Goal: Navigation & Orientation: Find specific page/section

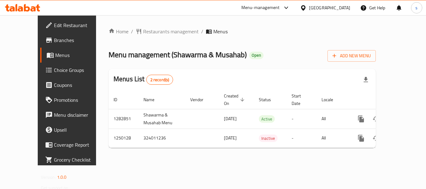
click at [306, 5] on icon at bounding box center [303, 8] width 7 height 7
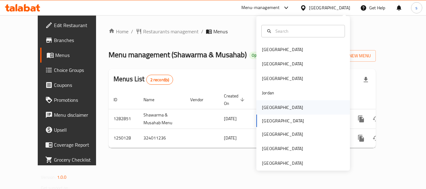
click at [270, 110] on div "[GEOGRAPHIC_DATA]" at bounding box center [282, 107] width 41 height 7
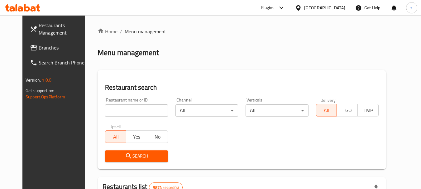
click at [54, 49] on span "Branches" at bounding box center [63, 47] width 49 height 7
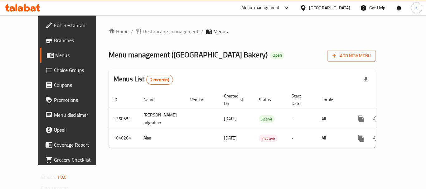
click at [306, 5] on icon at bounding box center [303, 8] width 7 height 7
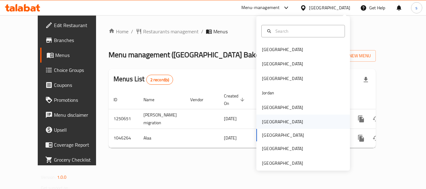
click at [266, 122] on div "[GEOGRAPHIC_DATA]" at bounding box center [282, 121] width 41 height 7
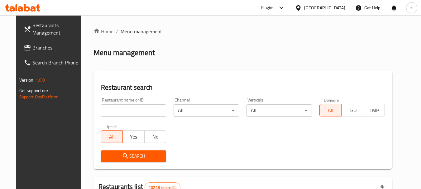
click at [52, 45] on span "Branches" at bounding box center [56, 47] width 49 height 7
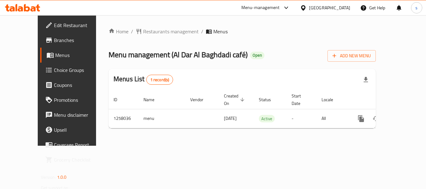
click at [130, 37] on div "Home / Restaurants management / Menus Menu management ( Al Dar Al Baghdadi café…" at bounding box center [241, 81] width 267 height 106
click at [143, 32] on span "Restaurants management" at bounding box center [170, 31] width 55 height 7
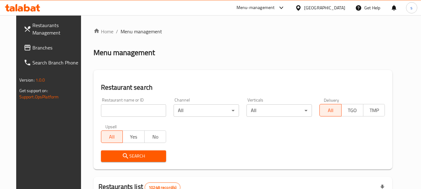
click at [36, 50] on span "Branches" at bounding box center [56, 47] width 49 height 7
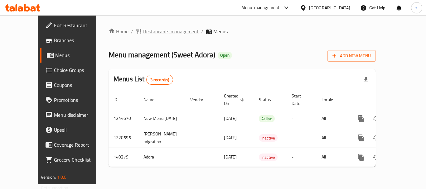
click at [147, 34] on span "Restaurants management" at bounding box center [170, 31] width 55 height 7
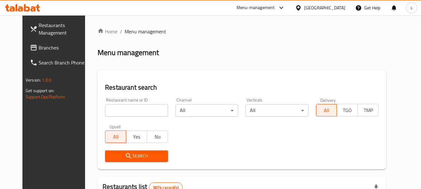
click at [39, 49] on span "Branches" at bounding box center [63, 47] width 49 height 7
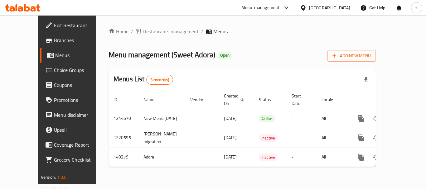
click at [306, 5] on icon at bounding box center [303, 8] width 7 height 7
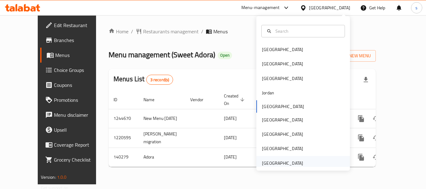
click at [279, 160] on div "[GEOGRAPHIC_DATA]" at bounding box center [282, 163] width 41 height 7
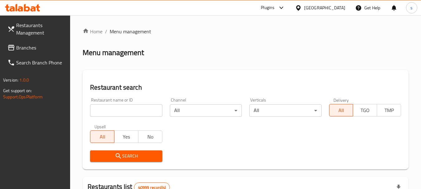
click at [38, 49] on span "Branches" at bounding box center [40, 47] width 49 height 7
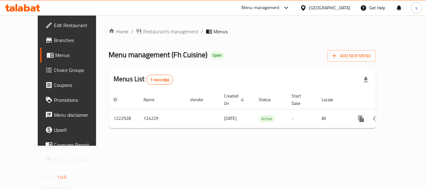
click at [342, 5] on div "[GEOGRAPHIC_DATA]" at bounding box center [329, 7] width 41 height 7
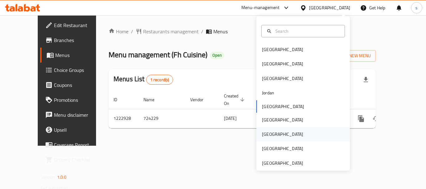
click at [275, 131] on div "[GEOGRAPHIC_DATA]" at bounding box center [303, 134] width 94 height 14
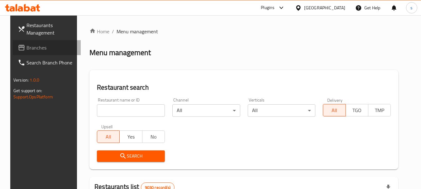
click at [26, 48] on span "Branches" at bounding box center [50, 47] width 49 height 7
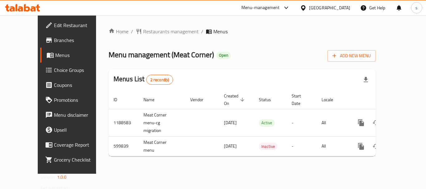
click at [348, 7] on div "[GEOGRAPHIC_DATA]" at bounding box center [329, 7] width 41 height 7
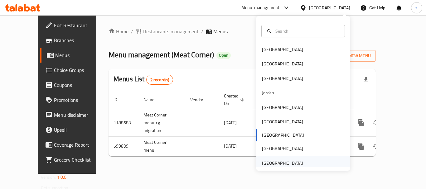
click at [278, 166] on div "[GEOGRAPHIC_DATA]" at bounding box center [282, 163] width 41 height 7
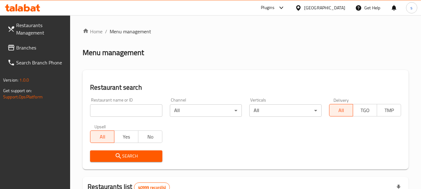
click at [43, 44] on span "Branches" at bounding box center [40, 47] width 49 height 7
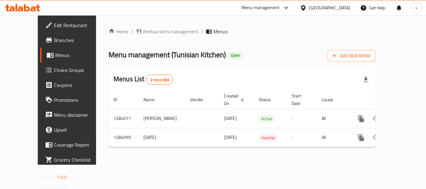
click at [320, 7] on div "[GEOGRAPHIC_DATA]" at bounding box center [329, 7] width 41 height 7
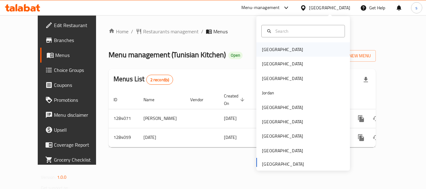
click at [296, 47] on div "[GEOGRAPHIC_DATA]" at bounding box center [303, 49] width 94 height 14
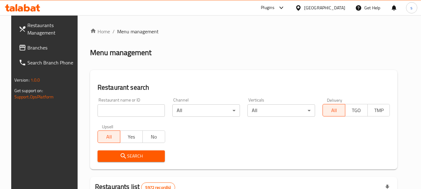
click at [27, 49] on span "Branches" at bounding box center [51, 47] width 49 height 7
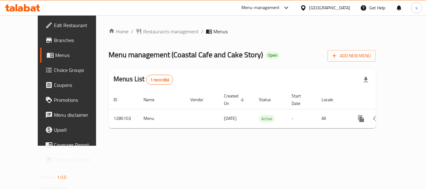
click at [343, 7] on div "[GEOGRAPHIC_DATA]" at bounding box center [329, 7] width 41 height 7
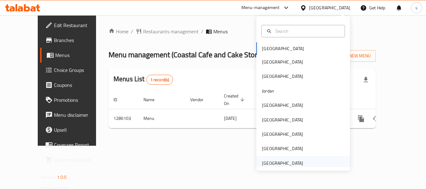
click at [287, 164] on div "[GEOGRAPHIC_DATA]" at bounding box center [282, 163] width 41 height 7
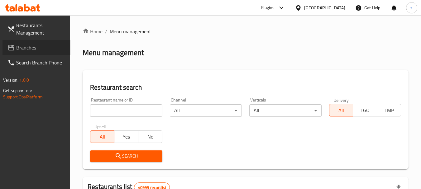
click at [31, 50] on span "Branches" at bounding box center [40, 47] width 49 height 7
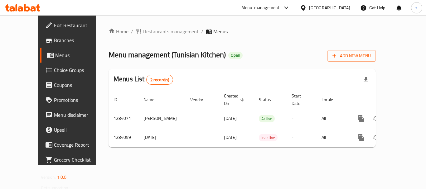
drag, startPoint x: 335, startPoint y: 6, endPoint x: 334, endPoint y: 11, distance: 5.1
click at [335, 6] on div "[GEOGRAPHIC_DATA]" at bounding box center [329, 7] width 41 height 7
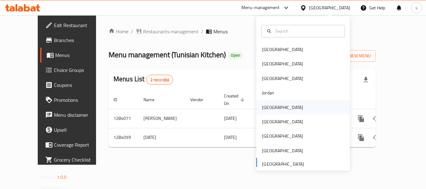
click at [280, 105] on div "[GEOGRAPHIC_DATA]" at bounding box center [303, 107] width 94 height 14
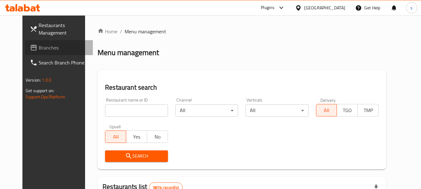
click at [46, 48] on span "Branches" at bounding box center [63, 47] width 49 height 7
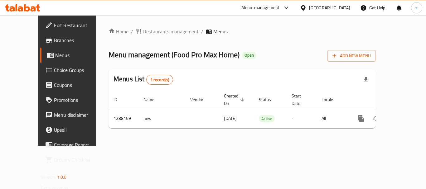
click at [306, 7] on icon at bounding box center [303, 8] width 7 height 7
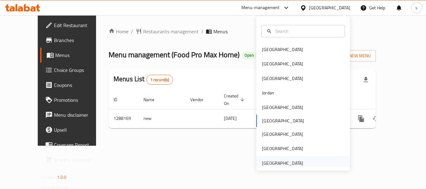
click at [282, 162] on div "[GEOGRAPHIC_DATA]" at bounding box center [282, 163] width 41 height 7
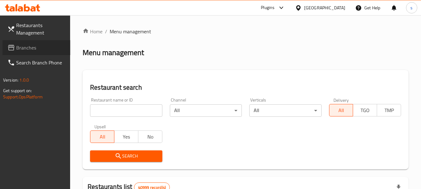
click at [28, 50] on span "Branches" at bounding box center [40, 47] width 49 height 7
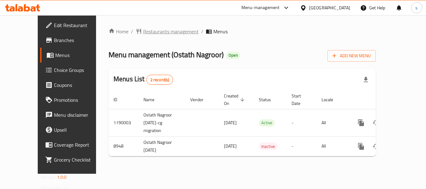
click at [151, 33] on span "Restaurants management" at bounding box center [170, 31] width 55 height 7
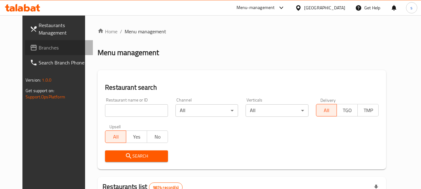
click at [39, 46] on span "Branches" at bounding box center [63, 47] width 49 height 7
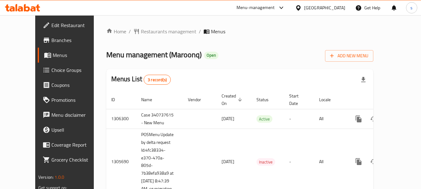
click at [339, 8] on div "[GEOGRAPHIC_DATA]" at bounding box center [324, 7] width 41 height 7
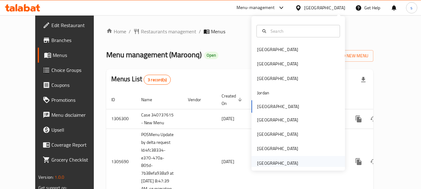
click at [272, 164] on div "[GEOGRAPHIC_DATA]" at bounding box center [277, 163] width 41 height 7
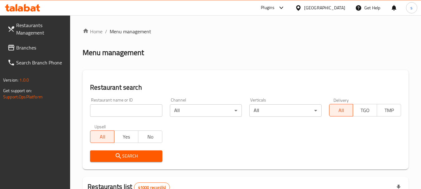
click at [24, 42] on link "Branches" at bounding box center [36, 47] width 68 height 15
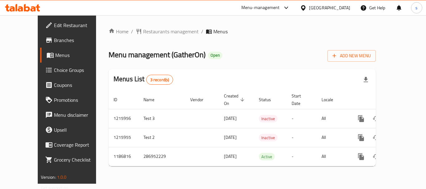
click at [332, 2] on div "[GEOGRAPHIC_DATA]" at bounding box center [325, 7] width 60 height 15
click at [333, 4] on div "[GEOGRAPHIC_DATA]" at bounding box center [325, 7] width 60 height 15
click at [331, 8] on div "[GEOGRAPHIC_DATA]" at bounding box center [329, 7] width 41 height 7
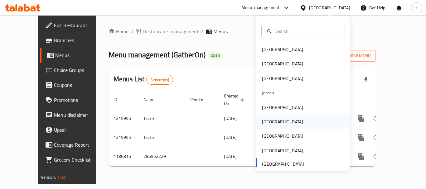
click at [284, 122] on div "[GEOGRAPHIC_DATA]" at bounding box center [303, 122] width 94 height 14
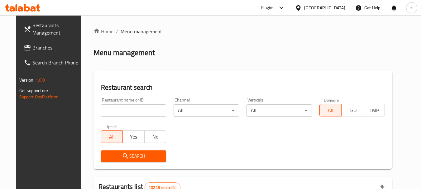
click at [43, 43] on link "Branches" at bounding box center [53, 47] width 68 height 15
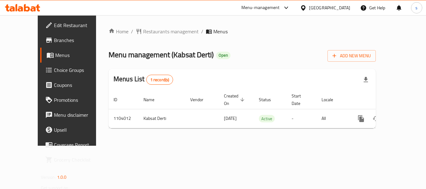
click at [339, 7] on div "[GEOGRAPHIC_DATA]" at bounding box center [329, 7] width 41 height 7
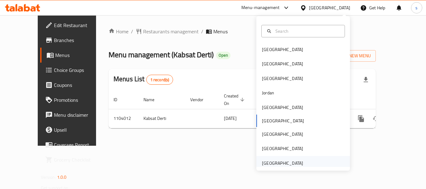
click at [304, 164] on div "[GEOGRAPHIC_DATA]" at bounding box center [303, 163] width 94 height 14
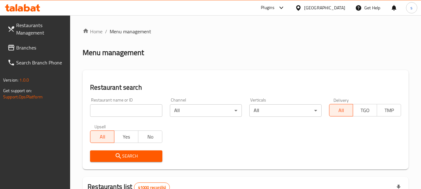
click at [43, 50] on span "Branches" at bounding box center [40, 47] width 49 height 7
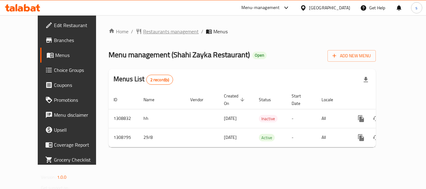
click at [150, 34] on span "Restaurants management" at bounding box center [170, 31] width 55 height 7
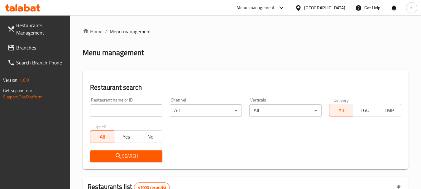
click at [31, 51] on span "Branches" at bounding box center [40, 47] width 49 height 7
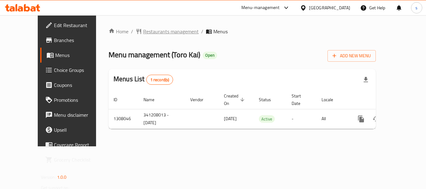
click at [150, 28] on span "Restaurants management" at bounding box center [170, 31] width 55 height 7
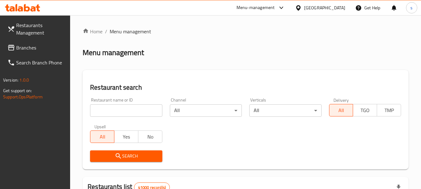
click at [47, 47] on span "Branches" at bounding box center [40, 47] width 49 height 7
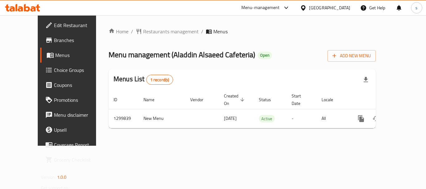
click at [324, 5] on div "[GEOGRAPHIC_DATA]" at bounding box center [329, 7] width 41 height 7
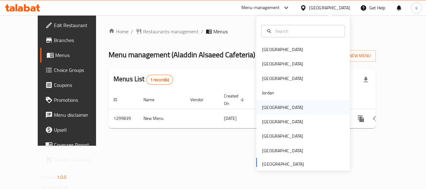
click at [275, 103] on div "[GEOGRAPHIC_DATA]" at bounding box center [282, 107] width 51 height 14
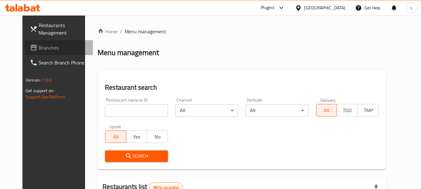
click at [50, 46] on span "Branches" at bounding box center [63, 47] width 49 height 7
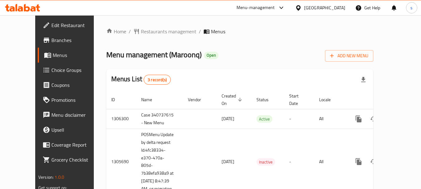
click at [301, 6] on icon at bounding box center [298, 7] width 4 height 5
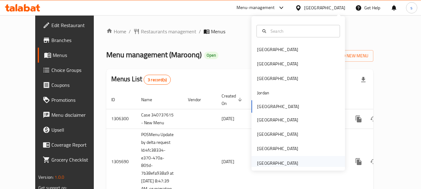
click at [260, 160] on div "[GEOGRAPHIC_DATA]" at bounding box center [277, 163] width 41 height 7
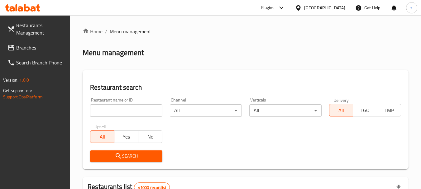
click at [31, 49] on span "Branches" at bounding box center [40, 47] width 49 height 7
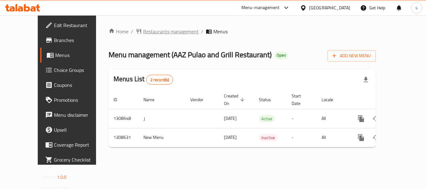
click at [154, 30] on span "Restaurants management" at bounding box center [170, 31] width 55 height 7
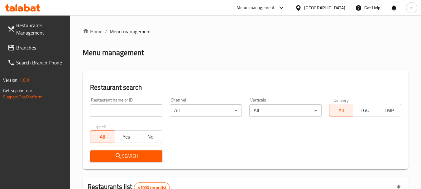
click at [26, 50] on span "Branches" at bounding box center [40, 47] width 49 height 7
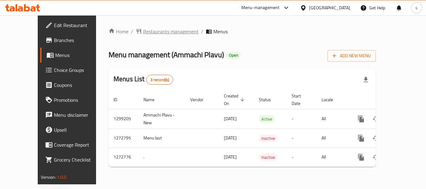
click at [163, 32] on span "Restaurants management" at bounding box center [170, 31] width 55 height 7
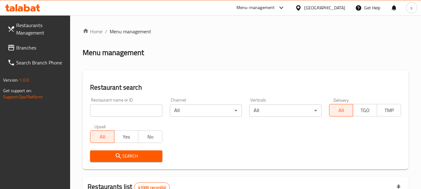
click at [45, 45] on span "Branches" at bounding box center [40, 47] width 49 height 7
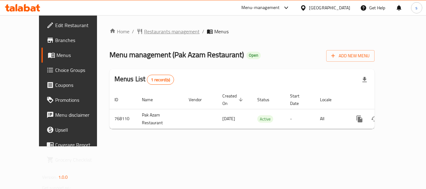
click at [155, 29] on span "Restaurants management" at bounding box center [171, 31] width 55 height 7
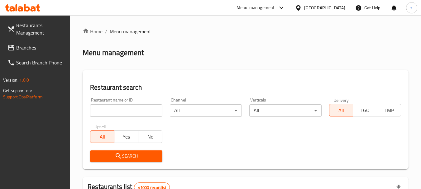
click at [47, 46] on span "Branches" at bounding box center [40, 47] width 49 height 7
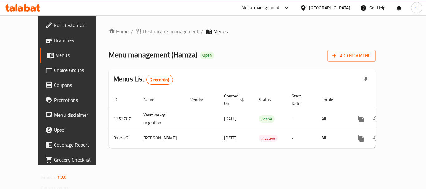
click at [143, 33] on span "Restaurants management" at bounding box center [170, 31] width 55 height 7
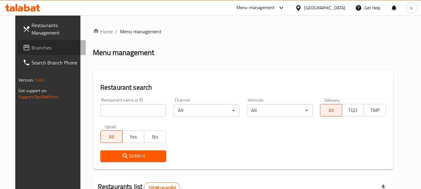
click at [31, 48] on span "Branches" at bounding box center [55, 47] width 49 height 7
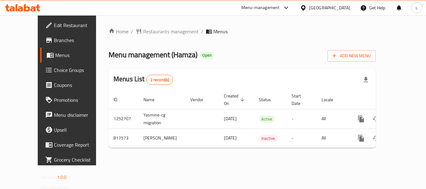
click at [348, 9] on div "[GEOGRAPHIC_DATA]" at bounding box center [329, 7] width 41 height 7
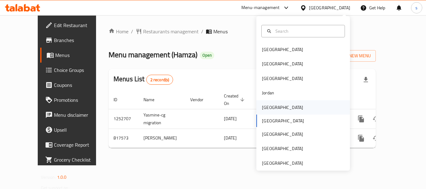
click at [284, 113] on div "Kuwait" at bounding box center [303, 107] width 94 height 14
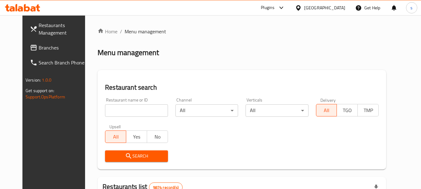
click at [39, 51] on span "Branches" at bounding box center [63, 47] width 49 height 7
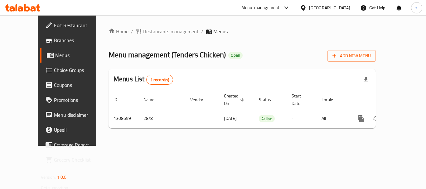
click at [340, 9] on div "Kuwait" at bounding box center [329, 7] width 41 height 7
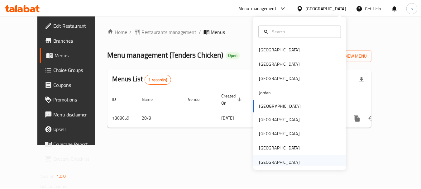
scroll to position [3, 0]
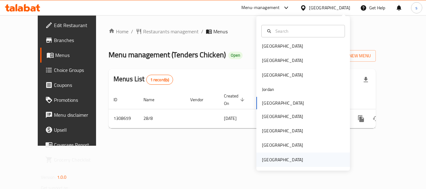
click at [293, 166] on div "[GEOGRAPHIC_DATA]" at bounding box center [282, 160] width 51 height 14
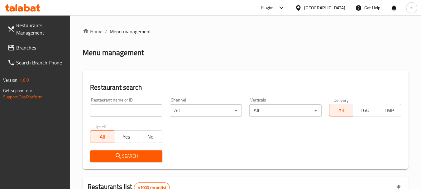
click at [36, 45] on span "Branches" at bounding box center [40, 47] width 49 height 7
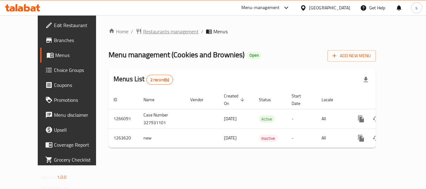
click at [143, 30] on span "Restaurants management" at bounding box center [170, 31] width 55 height 7
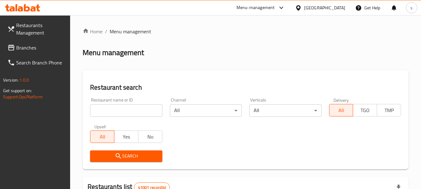
click at [34, 46] on span "Branches" at bounding box center [40, 47] width 49 height 7
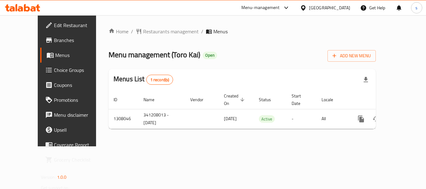
click at [314, 7] on div "[GEOGRAPHIC_DATA]" at bounding box center [329, 7] width 41 height 7
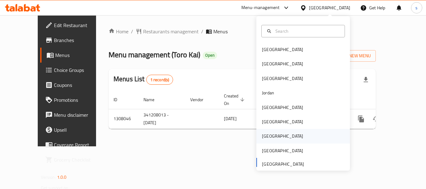
click at [268, 136] on div "[GEOGRAPHIC_DATA]" at bounding box center [282, 136] width 51 height 14
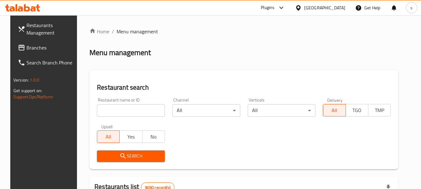
click at [31, 48] on span "Branches" at bounding box center [50, 47] width 49 height 7
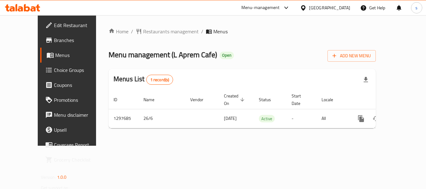
click at [342, 7] on div "Qatar" at bounding box center [329, 7] width 41 height 7
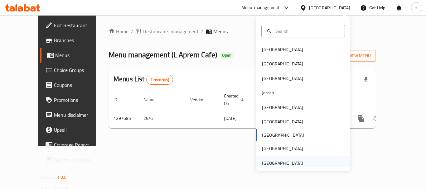
click at [297, 163] on div "United Arab Emirates" at bounding box center [282, 163] width 41 height 7
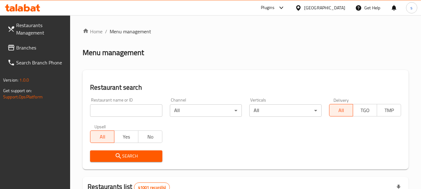
click at [30, 49] on span "Branches" at bounding box center [40, 47] width 49 height 7
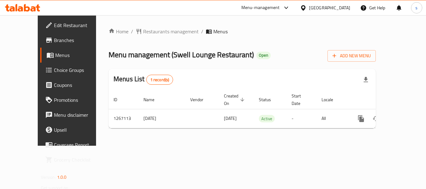
click at [328, 3] on div "[GEOGRAPHIC_DATA]" at bounding box center [325, 7] width 60 height 15
click at [326, 6] on div "[GEOGRAPHIC_DATA]" at bounding box center [329, 7] width 41 height 7
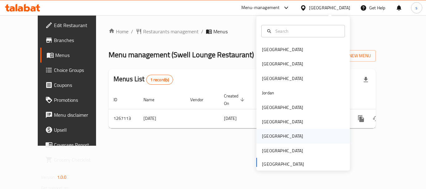
click at [264, 137] on div "[GEOGRAPHIC_DATA]" at bounding box center [282, 136] width 41 height 7
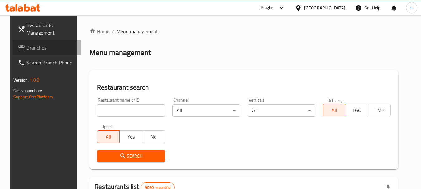
click at [26, 51] on span "Branches" at bounding box center [50, 47] width 49 height 7
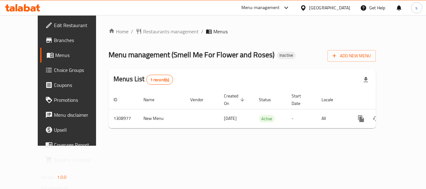
click at [339, 8] on div "[GEOGRAPHIC_DATA]" at bounding box center [329, 7] width 41 height 7
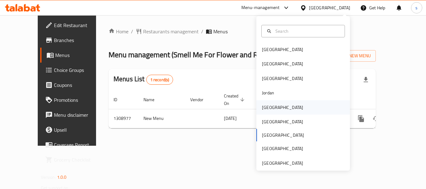
click at [276, 108] on div "[GEOGRAPHIC_DATA]" at bounding box center [303, 107] width 94 height 14
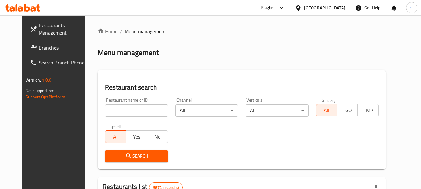
click at [50, 44] on span "Branches" at bounding box center [63, 47] width 49 height 7
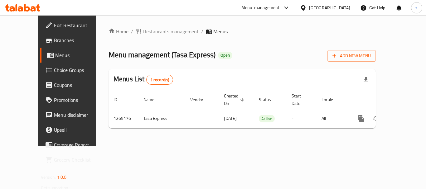
click at [338, 5] on div "[GEOGRAPHIC_DATA]" at bounding box center [329, 7] width 41 height 7
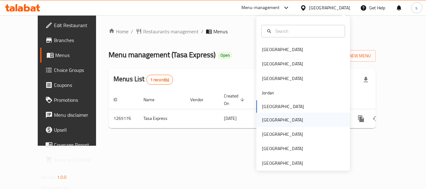
click at [265, 121] on div "[GEOGRAPHIC_DATA]" at bounding box center [282, 120] width 41 height 7
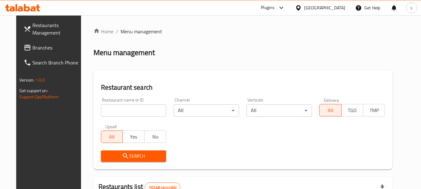
click at [40, 51] on span "Branches" at bounding box center [56, 47] width 49 height 7
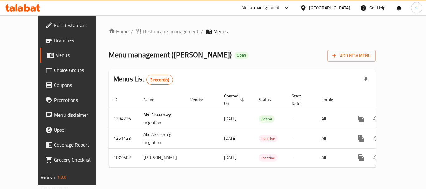
click at [305, 9] on icon at bounding box center [303, 7] width 4 height 5
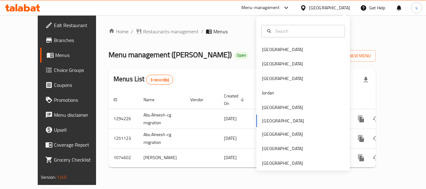
click at [284, 167] on div "[GEOGRAPHIC_DATA] [GEOGRAPHIC_DATA] [GEOGRAPHIC_DATA] [GEOGRAPHIC_DATA] [GEOGRA…" at bounding box center [303, 93] width 94 height 155
click at [284, 164] on div "[GEOGRAPHIC_DATA]" at bounding box center [282, 163] width 41 height 7
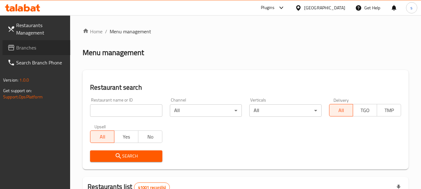
click at [40, 48] on span "Branches" at bounding box center [40, 47] width 49 height 7
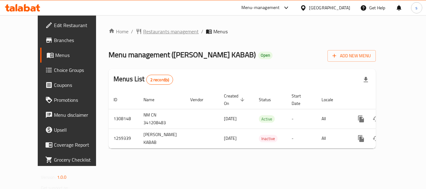
click at [143, 30] on span "Restaurants management" at bounding box center [170, 31] width 55 height 7
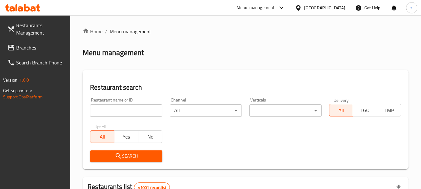
click at [37, 50] on span "Branches" at bounding box center [40, 47] width 49 height 7
